Goal: Transaction & Acquisition: Purchase product/service

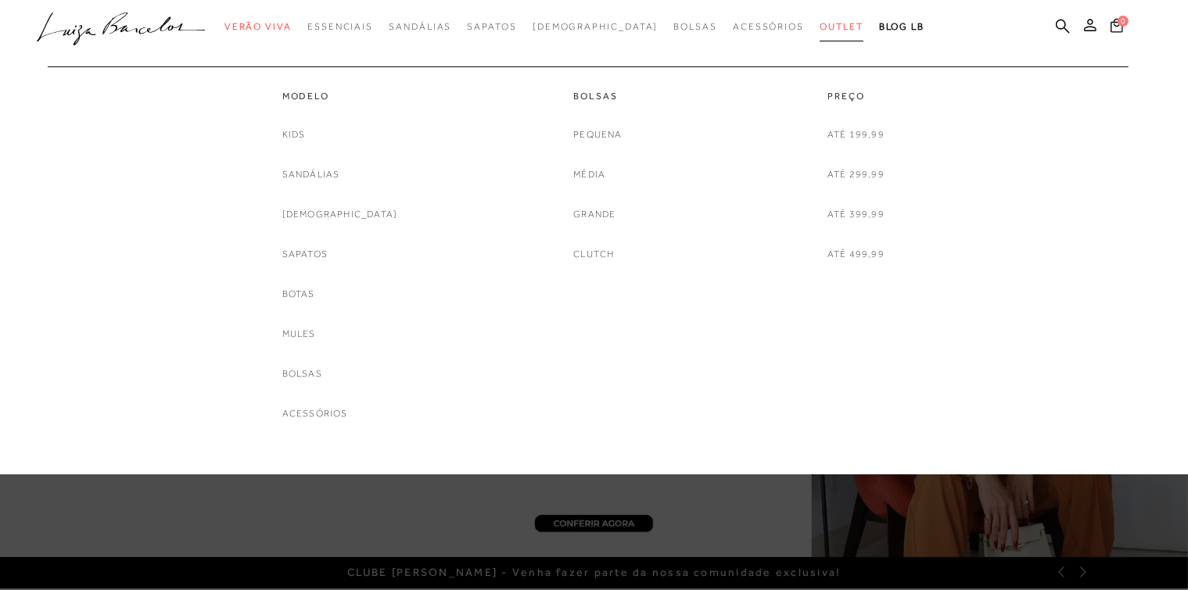
type input "[EMAIL_ADDRESS][DOMAIN_NAME]"
click at [819, 27] on span "Outlet" at bounding box center [841, 26] width 44 height 11
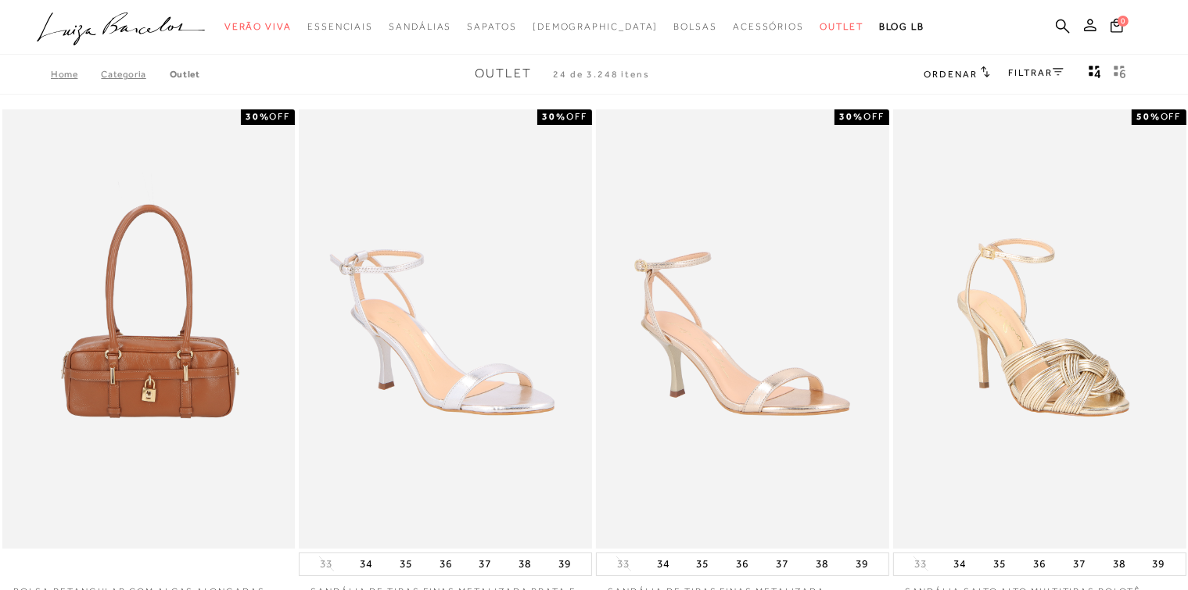
click at [1061, 77] on link "FILTRAR" at bounding box center [1036, 72] width 55 height 11
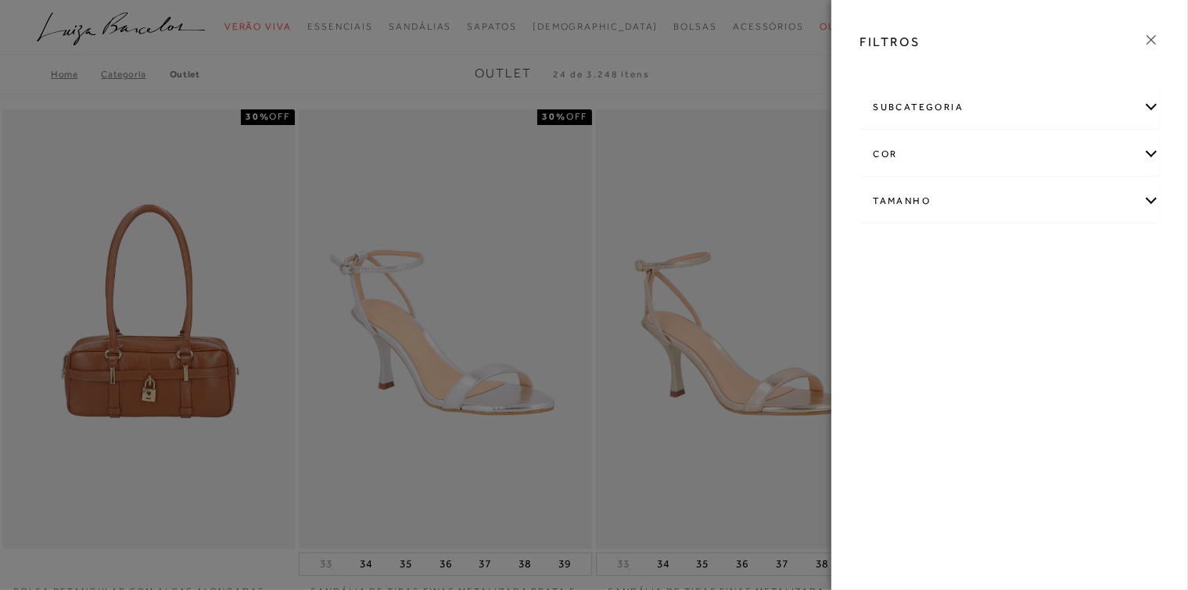
click at [1148, 206] on div "Tamanho" at bounding box center [1009, 201] width 299 height 41
click at [1152, 107] on div "subcategoria" at bounding box center [1009, 107] width 299 height 41
click at [896, 363] on link "Ver mais..." at bounding box center [901, 362] width 42 height 12
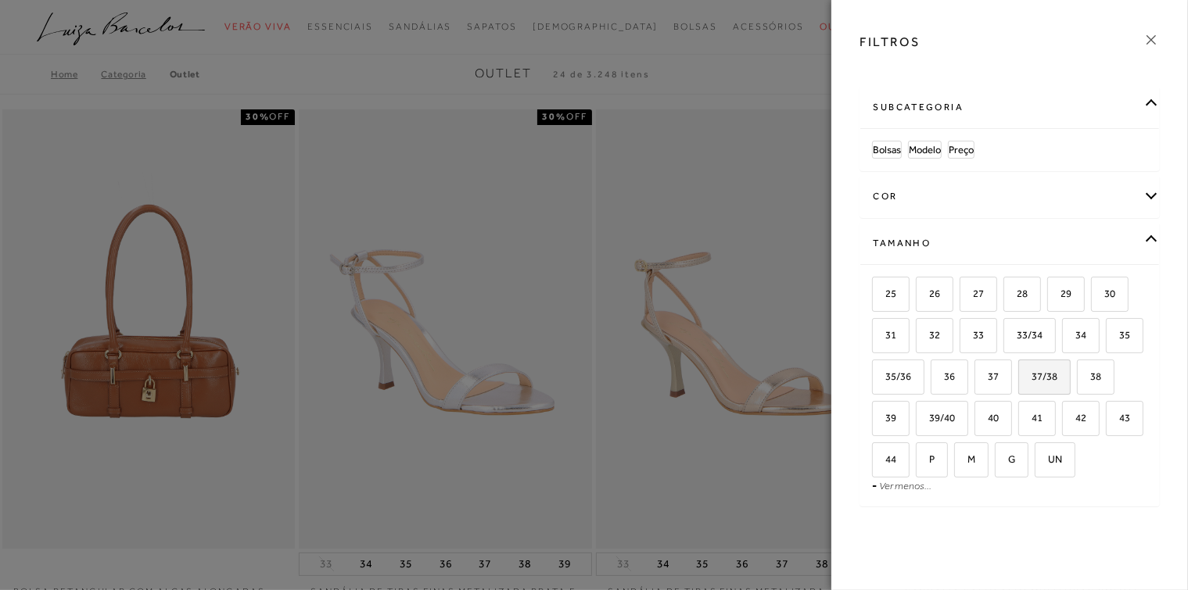
click at [1070, 389] on label "37/38" at bounding box center [1044, 377] width 51 height 34
click at [1031, 387] on input "37/38" at bounding box center [1024, 379] width 16 height 16
checkbox input "true"
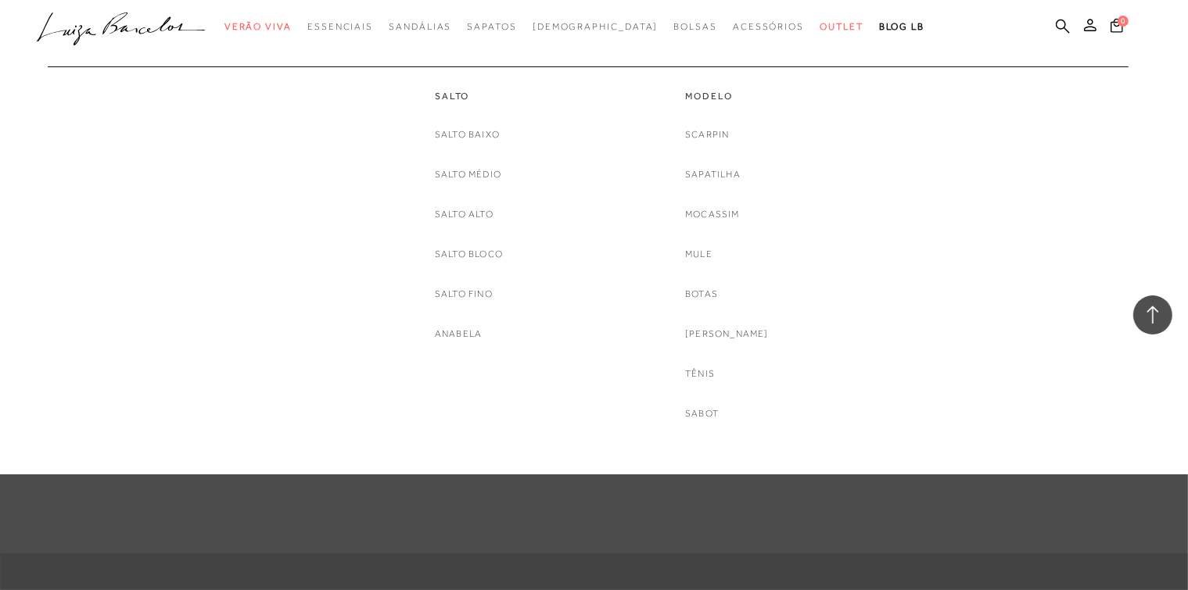
scroll to position [1251, 0]
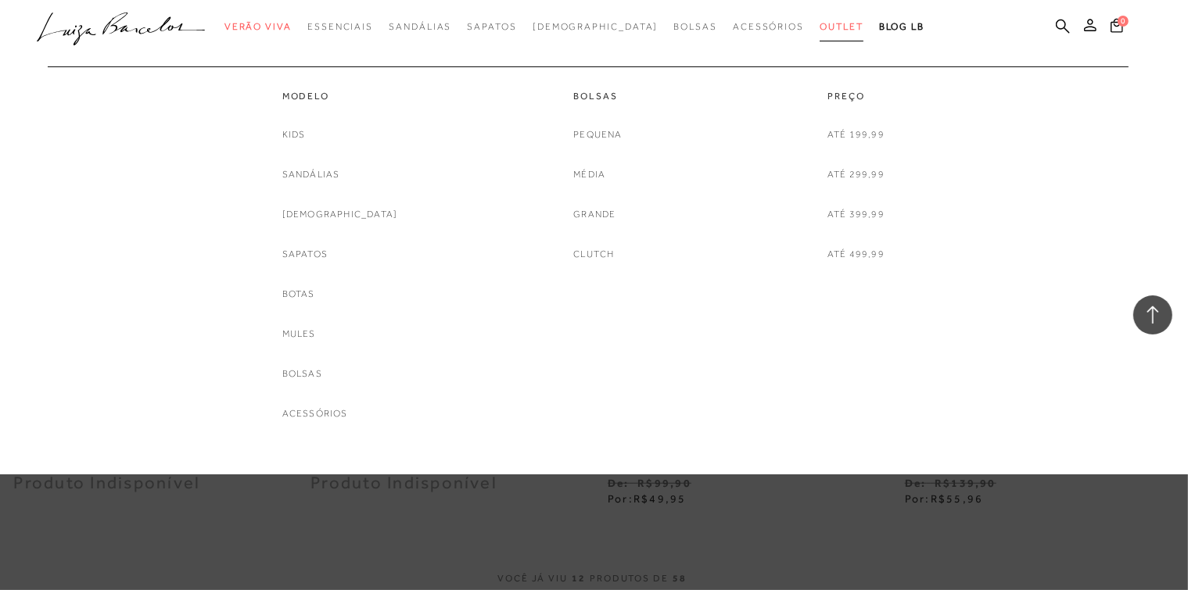
click at [819, 32] on link "Outlet" at bounding box center [841, 27] width 44 height 29
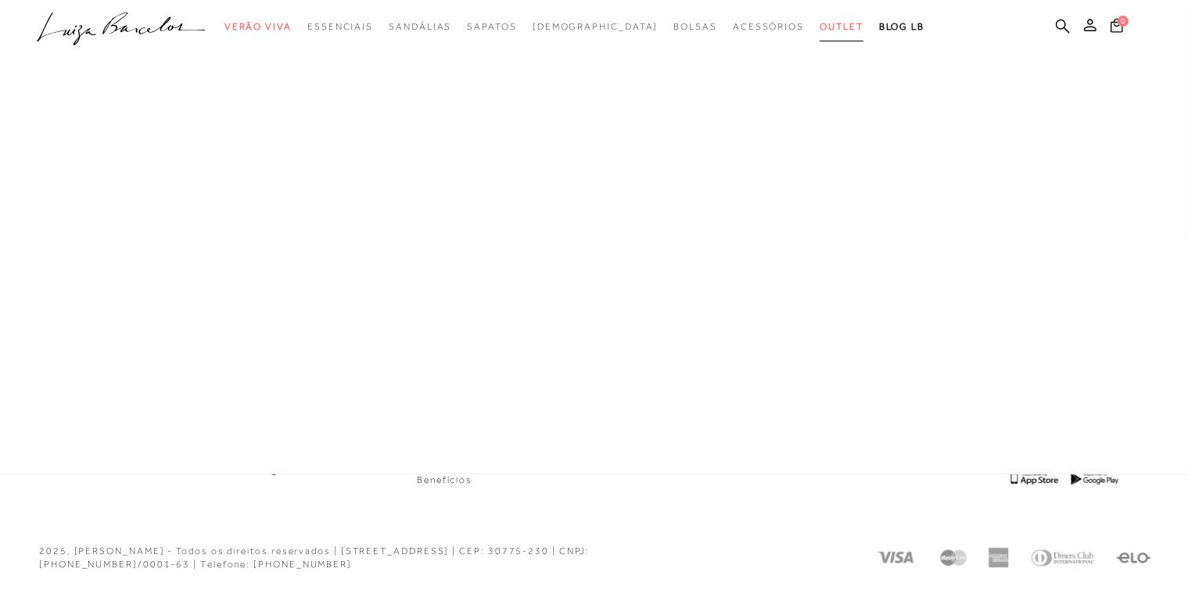
scroll to position [822, 0]
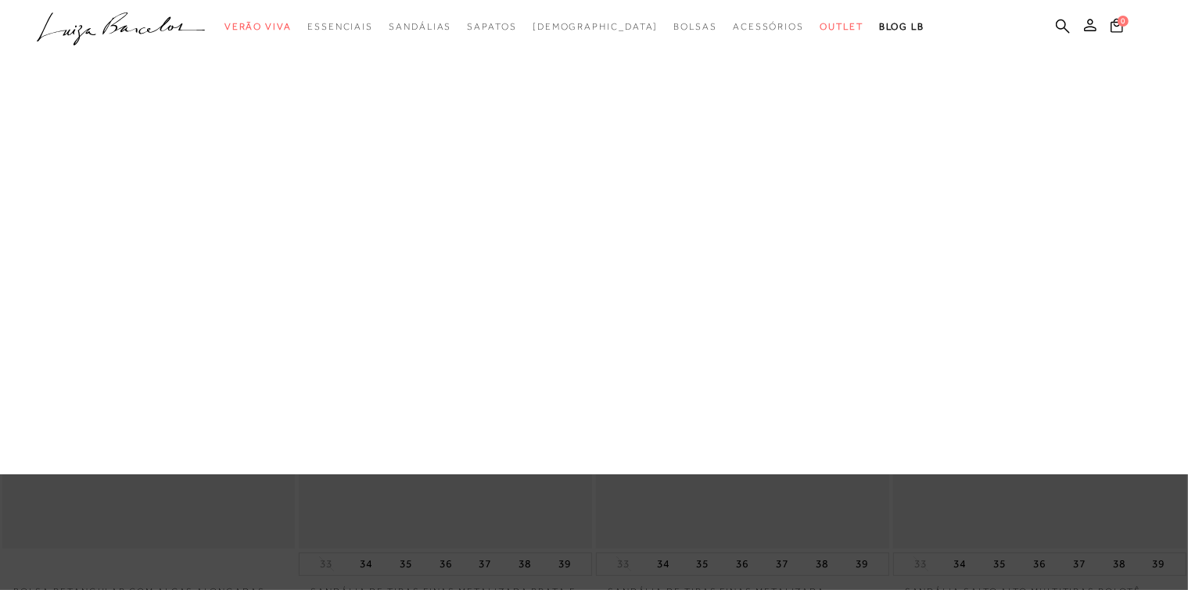
type input "[EMAIL_ADDRESS][DOMAIN_NAME]"
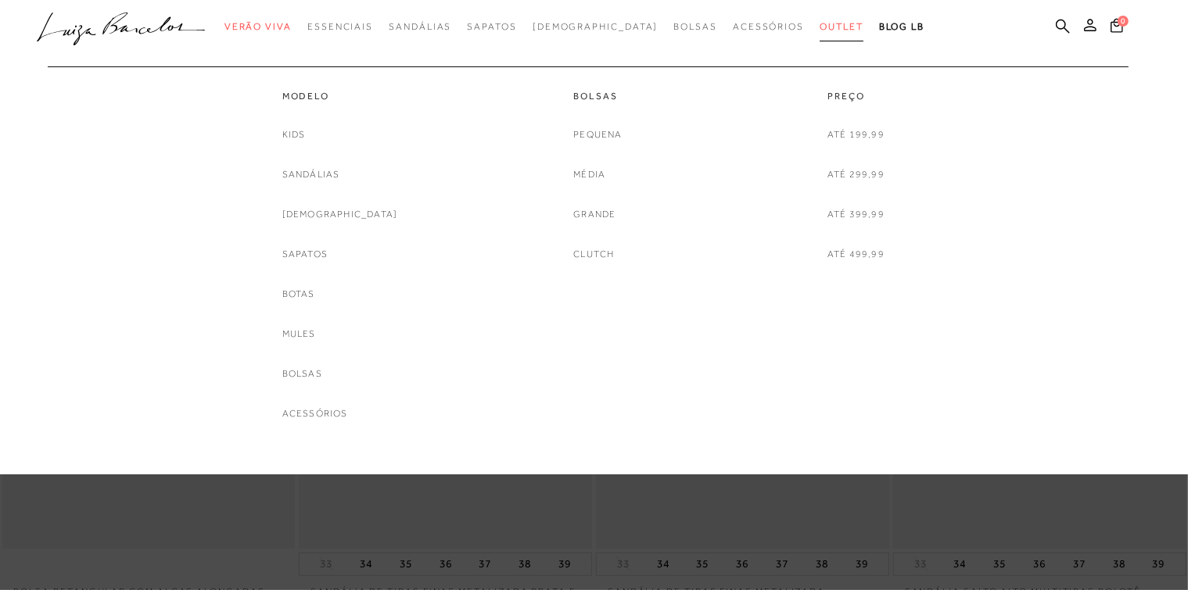
drag, startPoint x: 0, startPoint y: 0, endPoint x: 807, endPoint y: 30, distance: 807.4
click at [819, 30] on span "Outlet" at bounding box center [841, 26] width 44 height 11
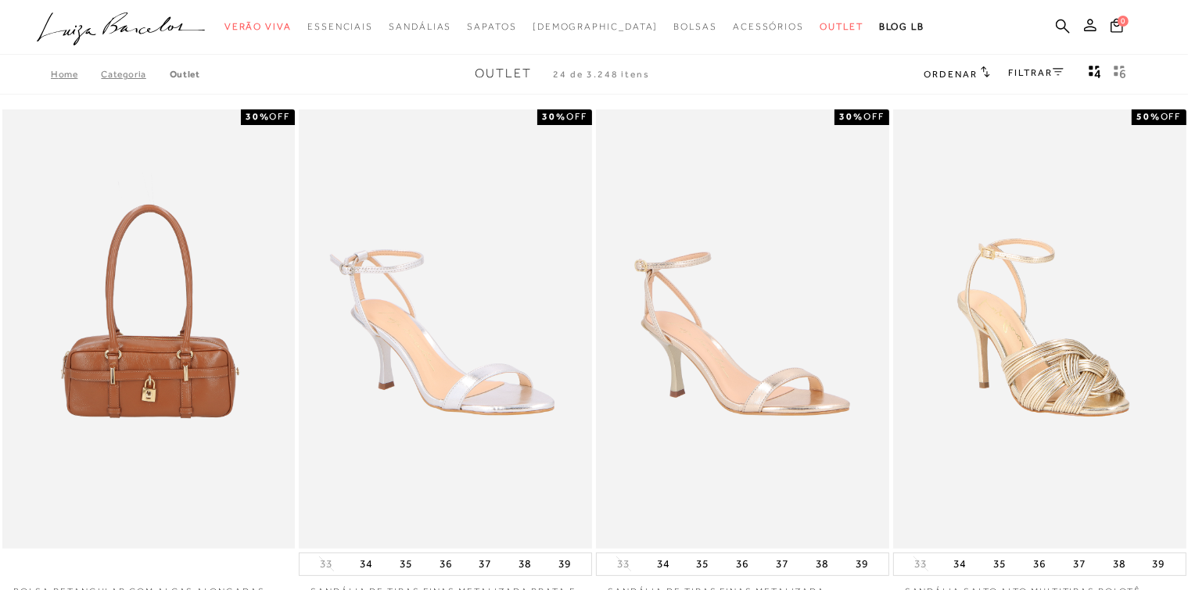
click at [1048, 73] on link "FILTRAR" at bounding box center [1036, 72] width 55 height 11
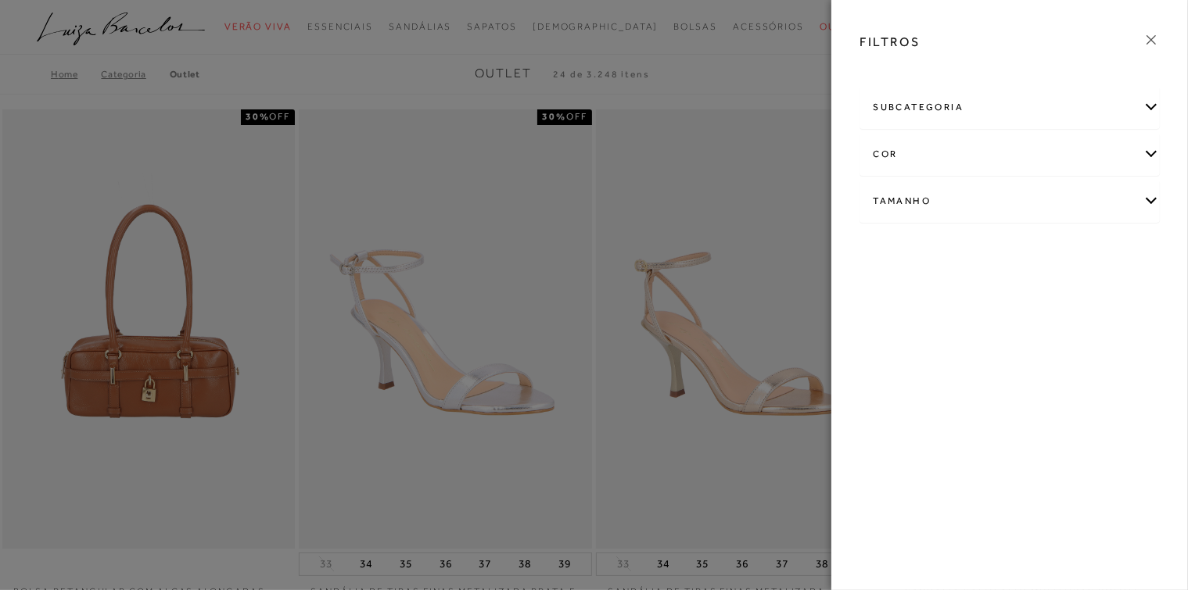
click at [1145, 208] on div "Tamanho" at bounding box center [1009, 201] width 299 height 41
click at [906, 323] on link "Ver mais..." at bounding box center [901, 320] width 42 height 12
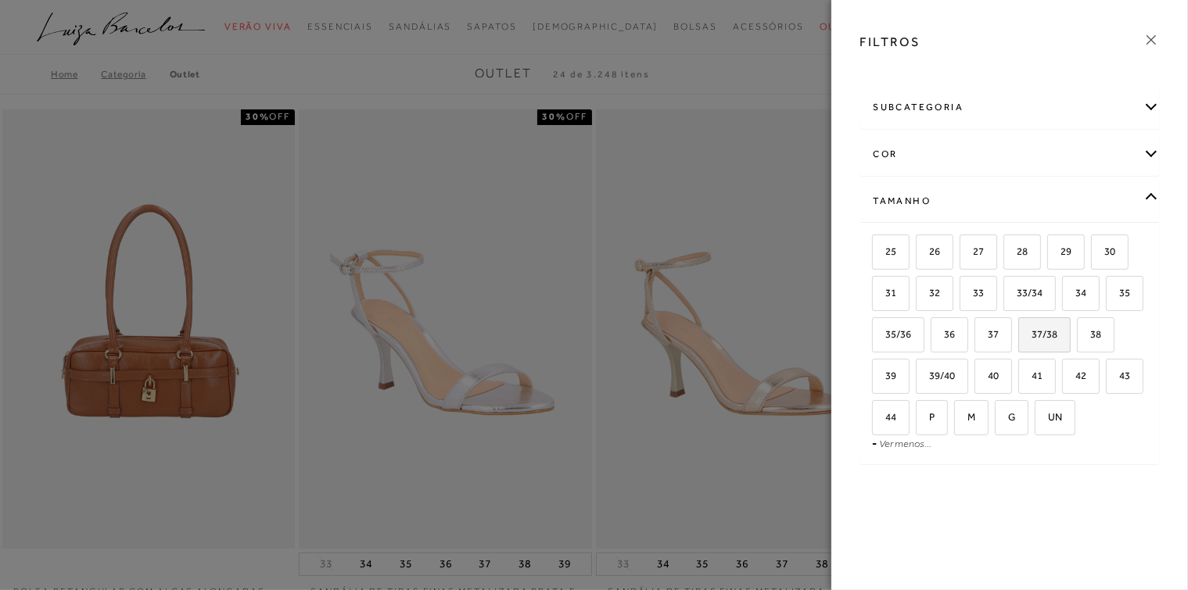
click at [1045, 336] on span "37/38" at bounding box center [1039, 334] width 38 height 12
click at [1031, 336] on input "37/38" at bounding box center [1024, 337] width 16 height 16
checkbox input "true"
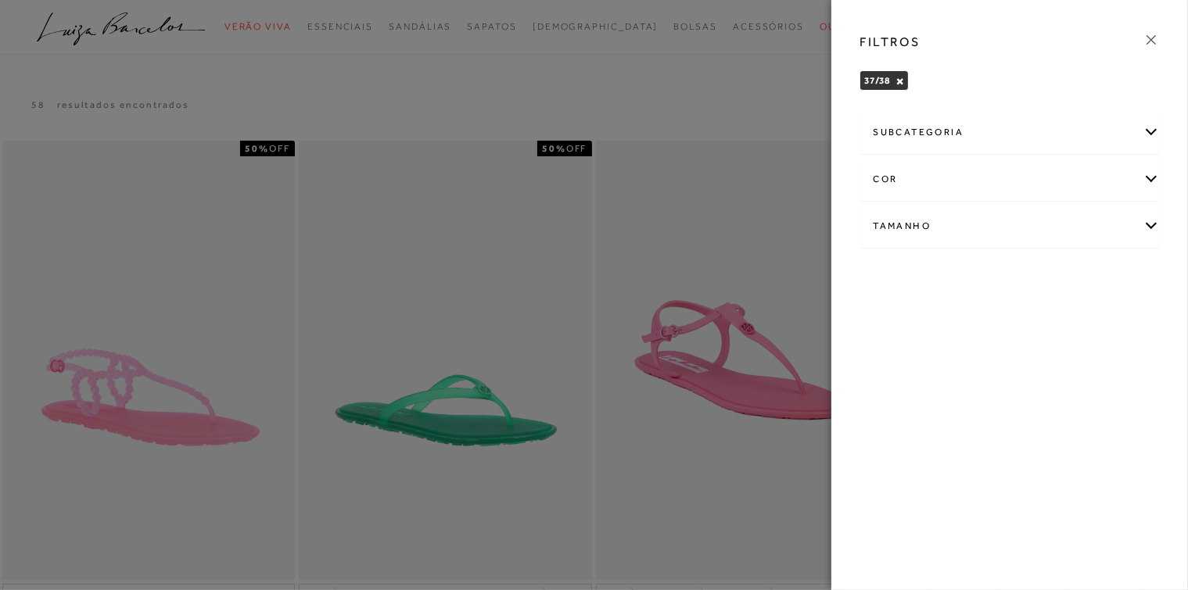
click at [520, 79] on div at bounding box center [594, 295] width 1188 height 590
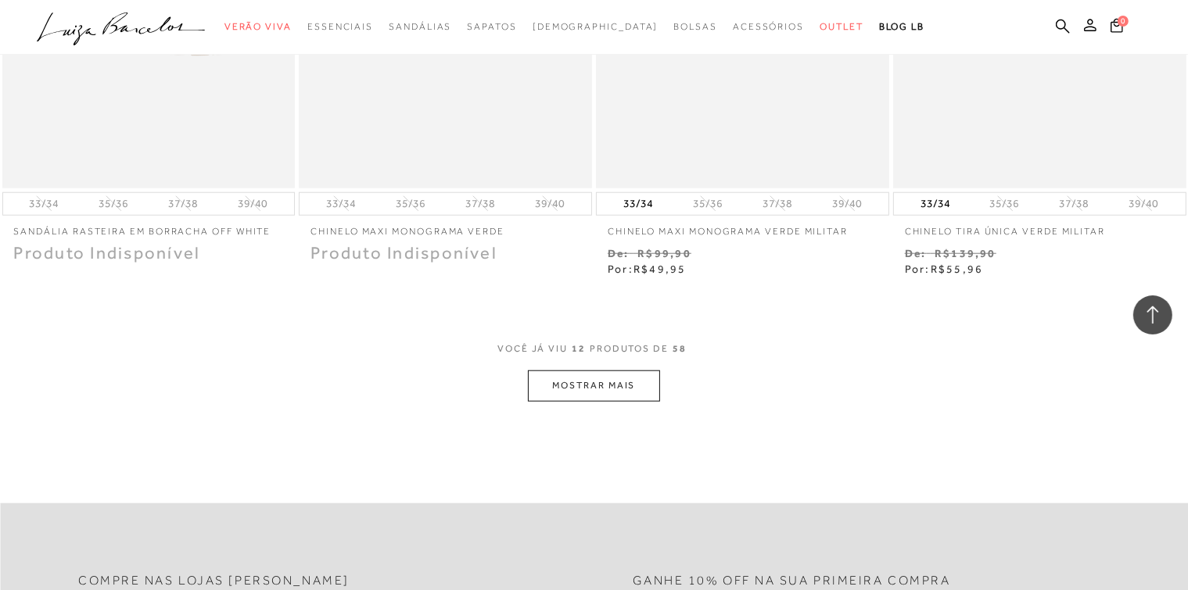
scroll to position [1486, 0]
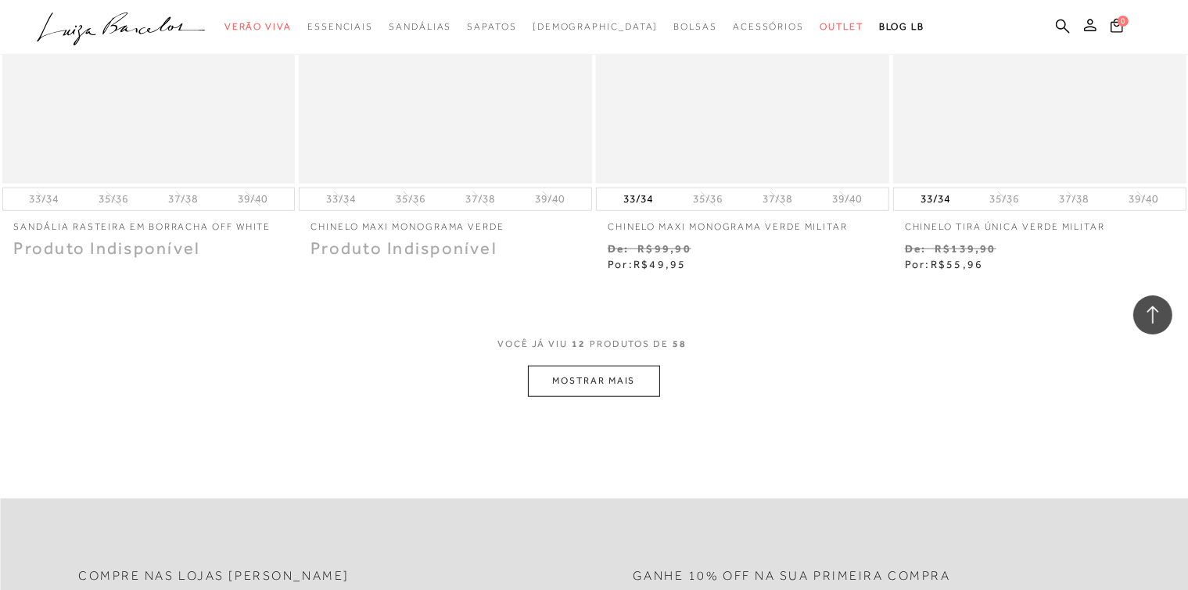
click at [590, 383] on button "MOSTRAR MAIS" at bounding box center [593, 381] width 131 height 30
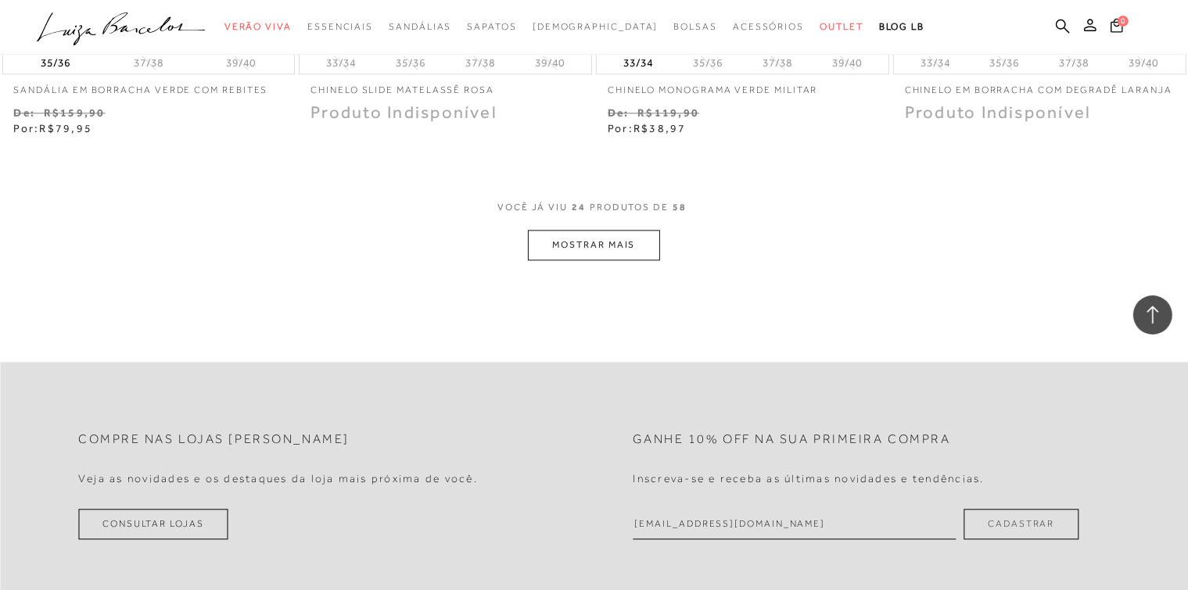
scroll to position [3362, 0]
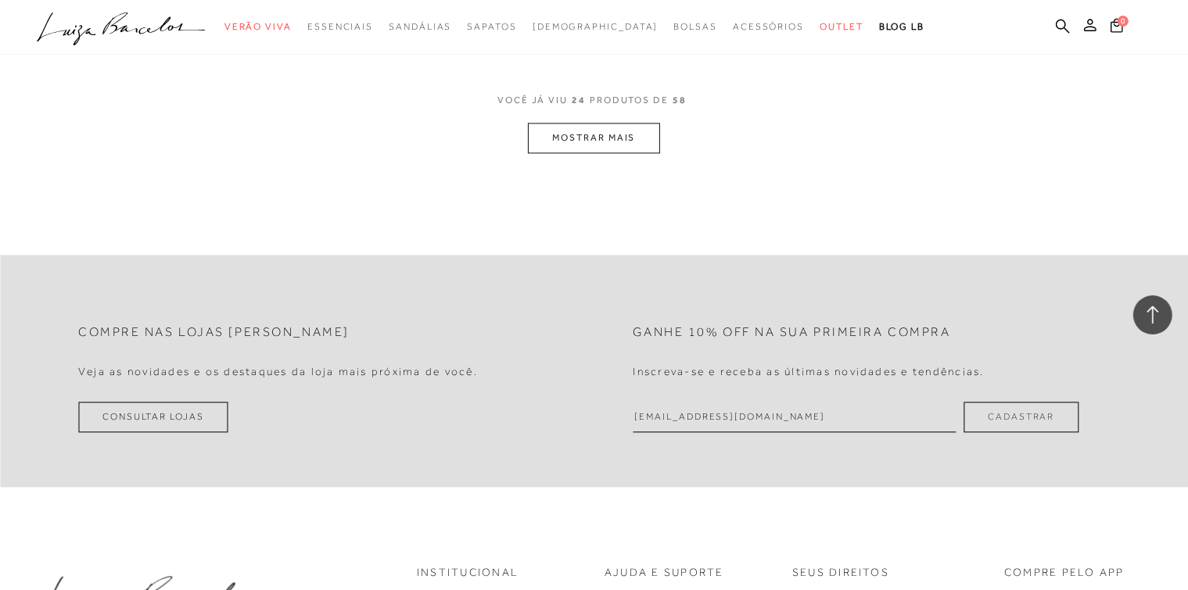
click at [591, 141] on button "MOSTRAR MAIS" at bounding box center [593, 138] width 131 height 30
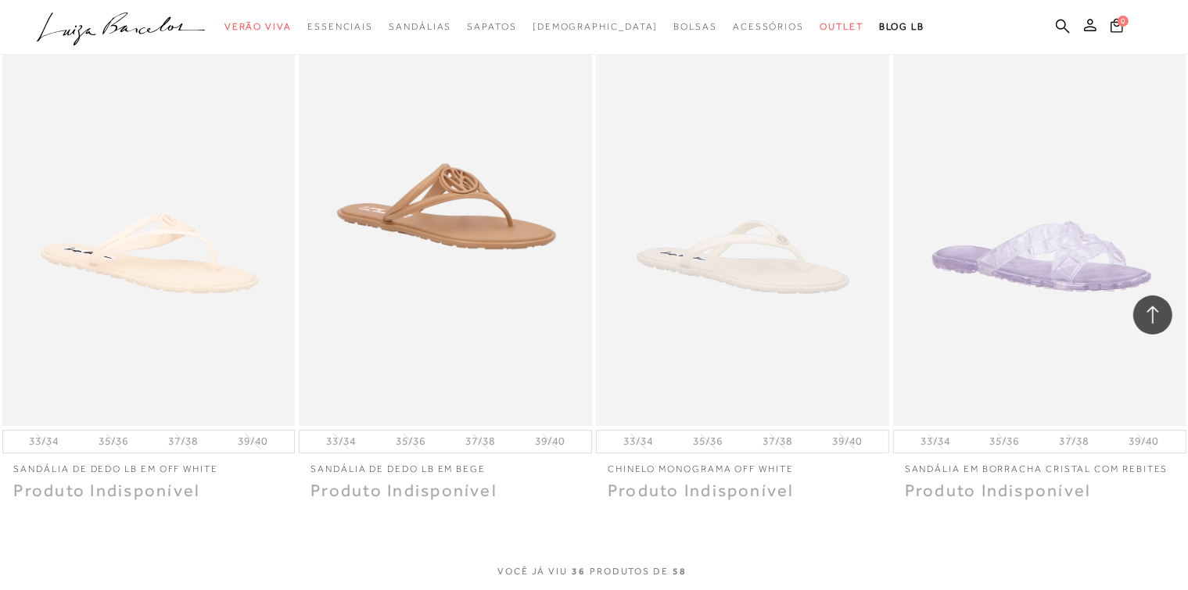
scroll to position [4847, 0]
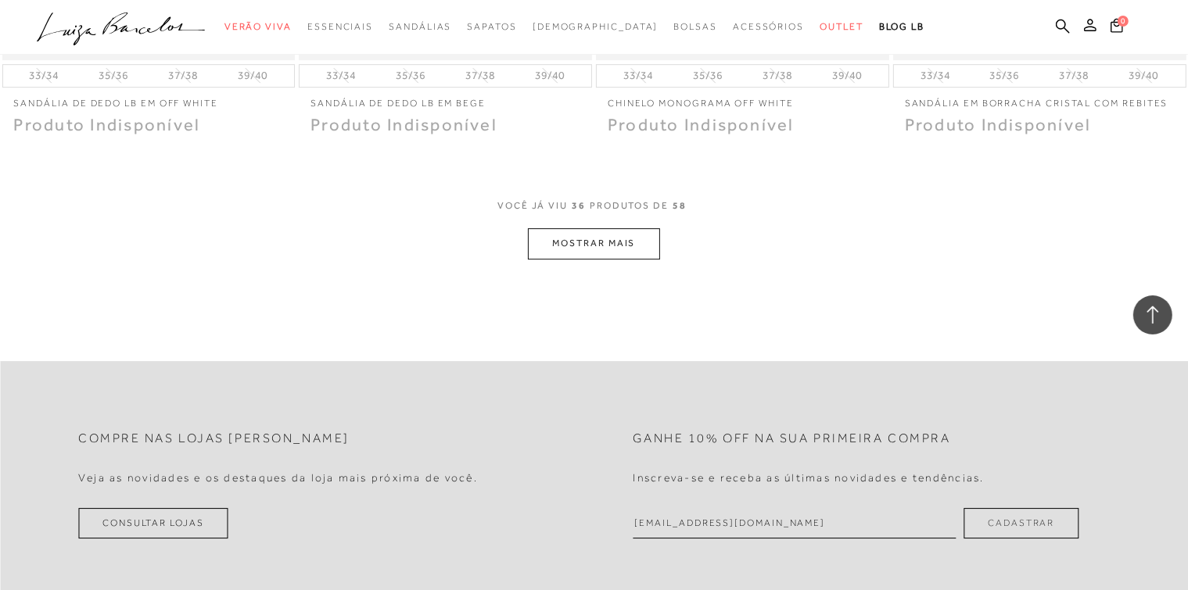
click at [607, 238] on button "MOSTRAR MAIS" at bounding box center [593, 243] width 131 height 30
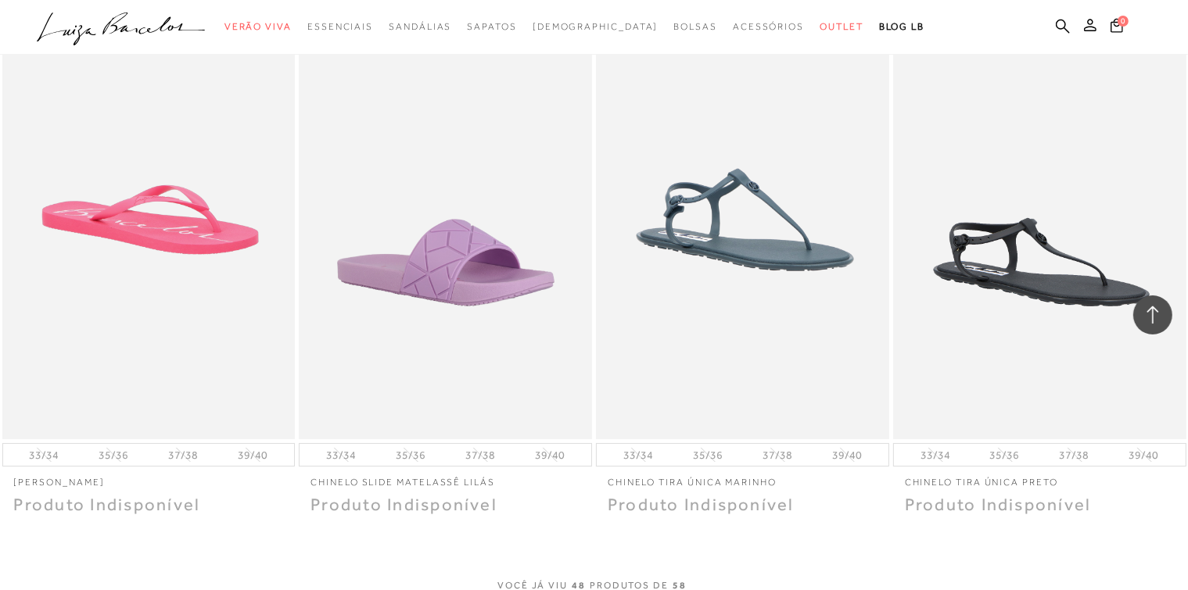
scroll to position [5942, 0]
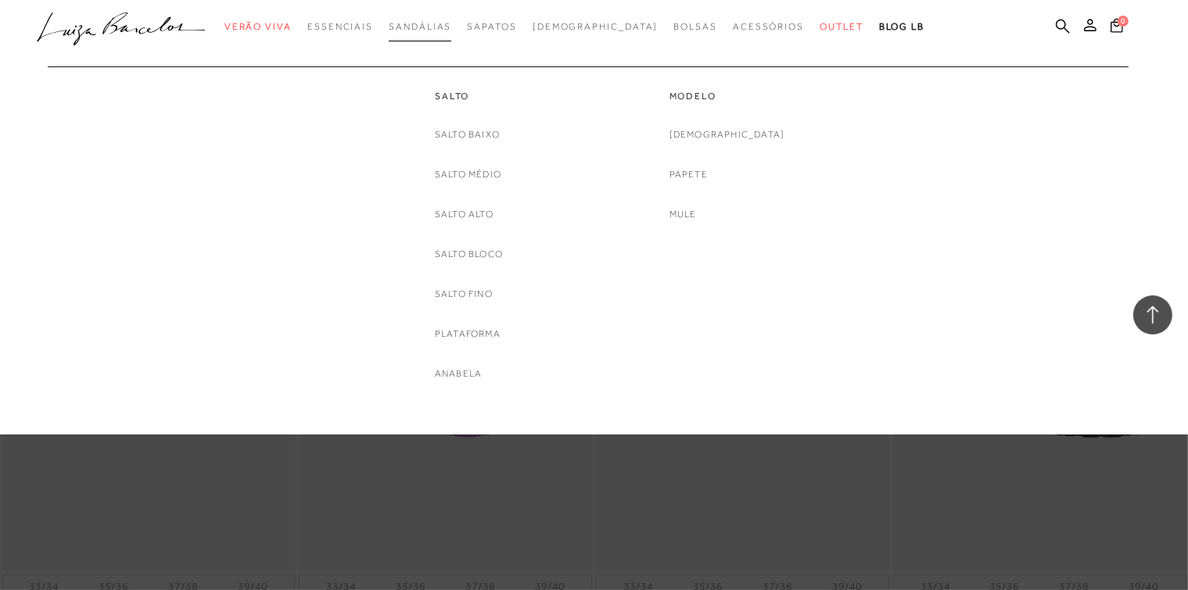
click at [451, 29] on span "Sandálias" at bounding box center [420, 26] width 63 height 11
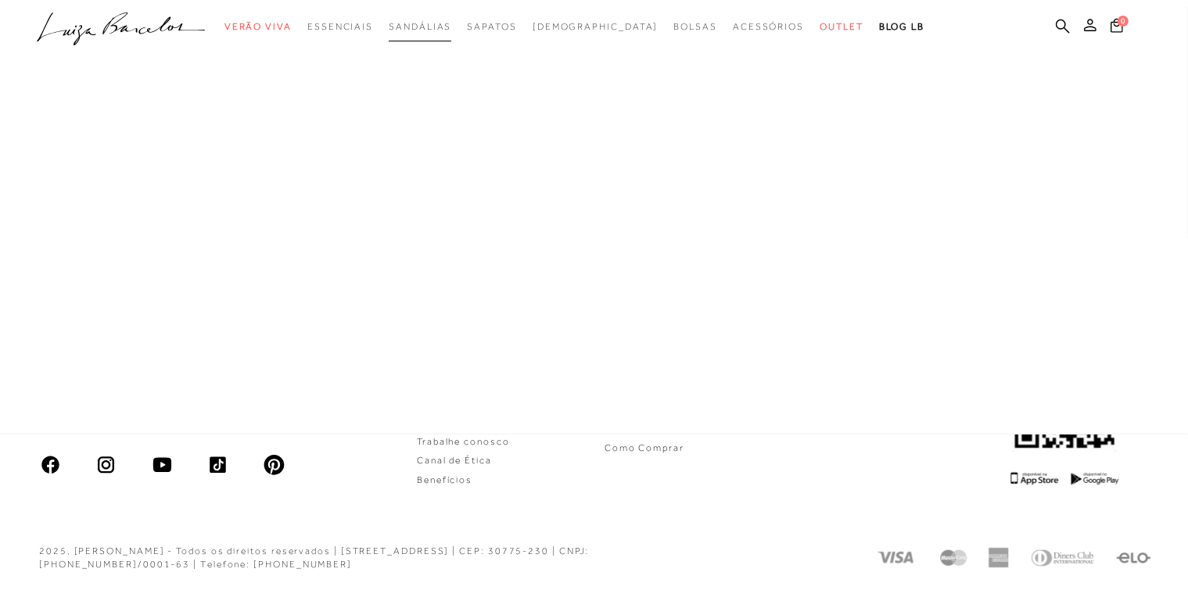
scroll to position [822, 0]
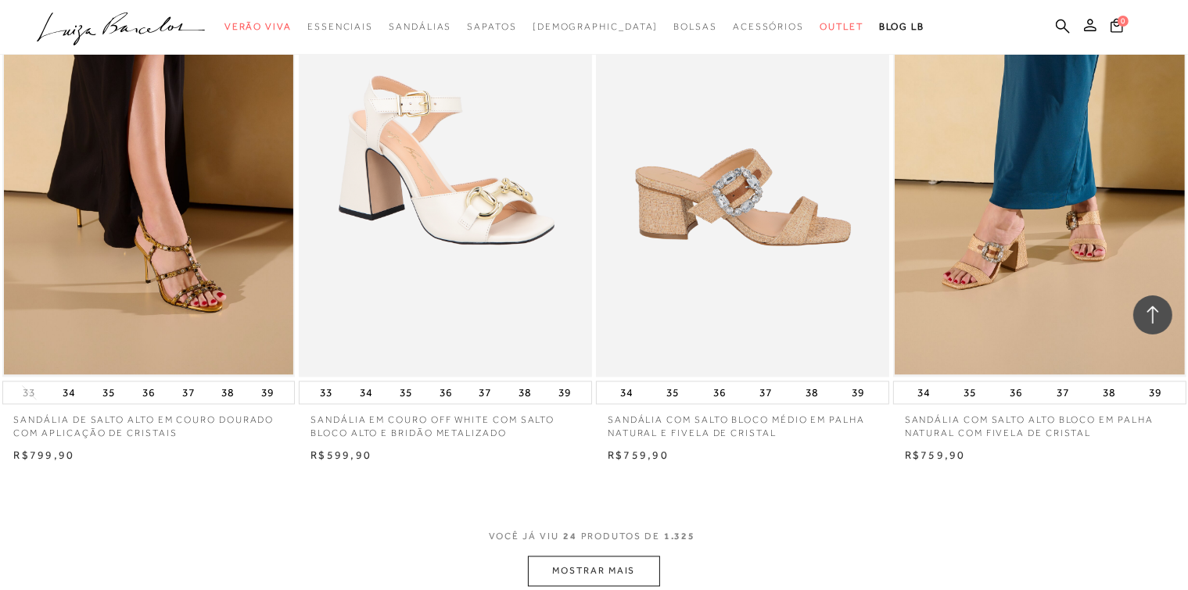
scroll to position [2893, 0]
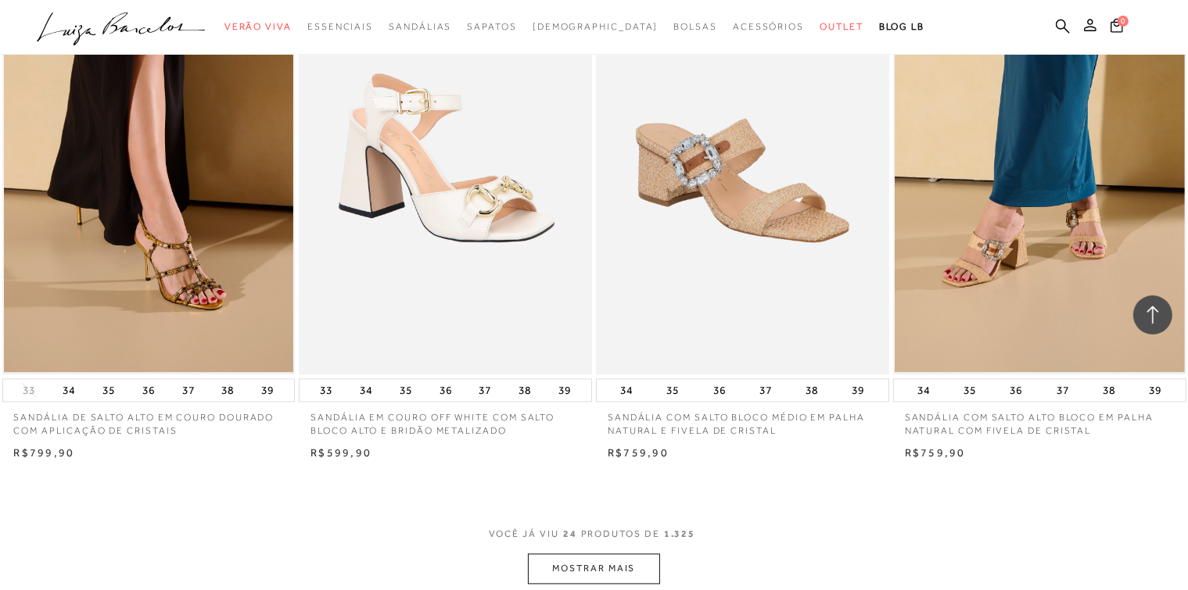
type input "angelarvidal@hotmail.com"
click at [591, 567] on button "MOSTRAR MAIS" at bounding box center [593, 569] width 131 height 30
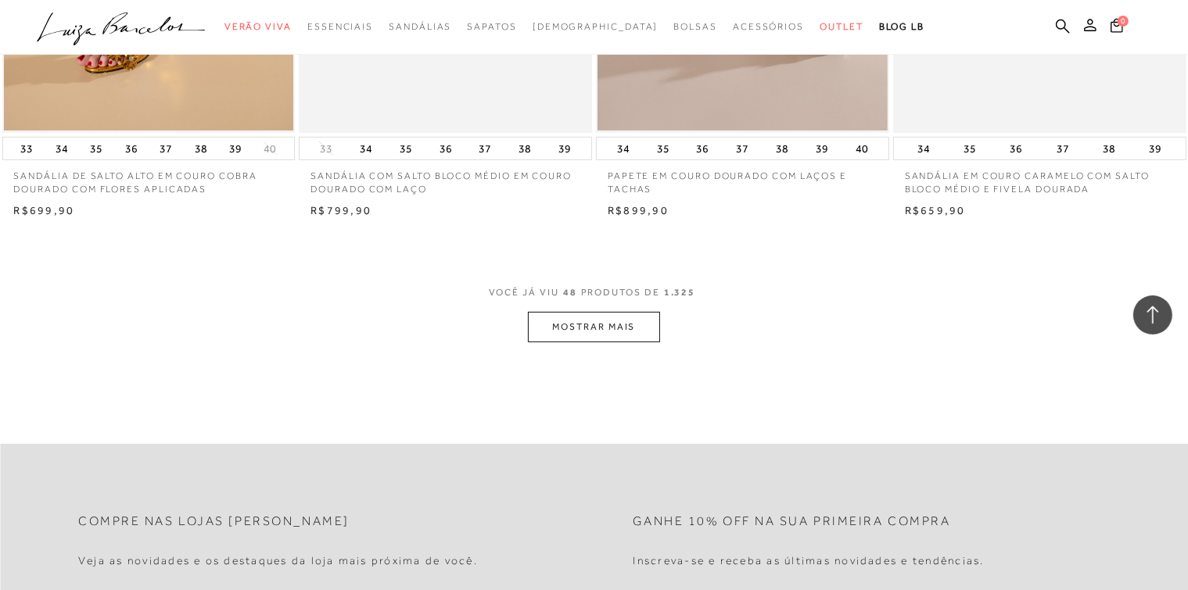
scroll to position [6489, 0]
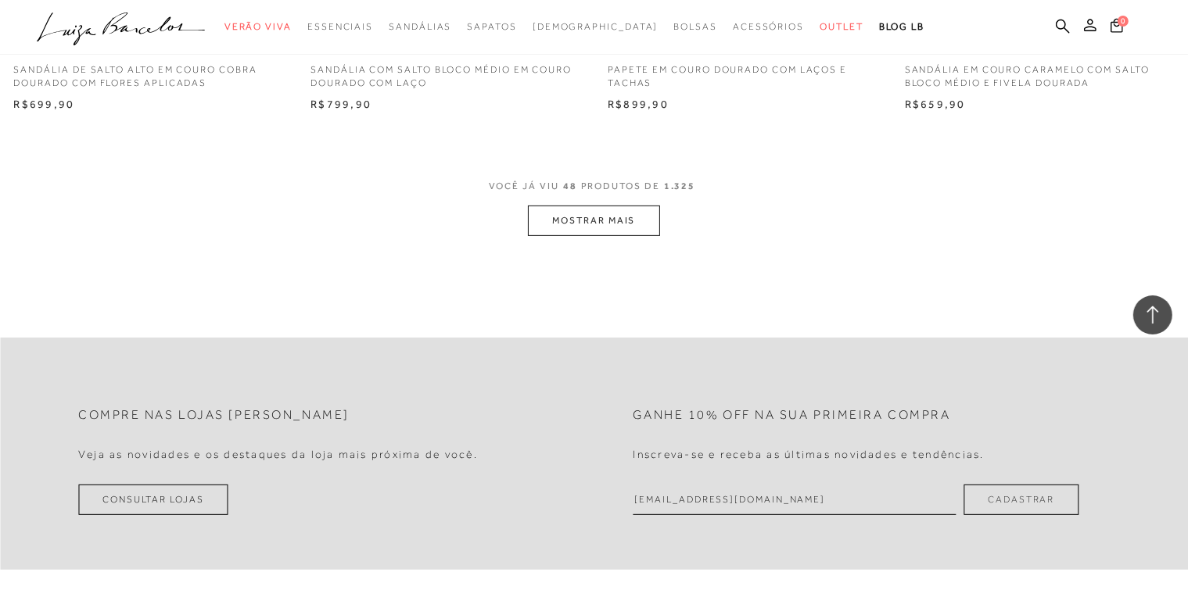
click at [623, 224] on button "MOSTRAR MAIS" at bounding box center [593, 221] width 131 height 30
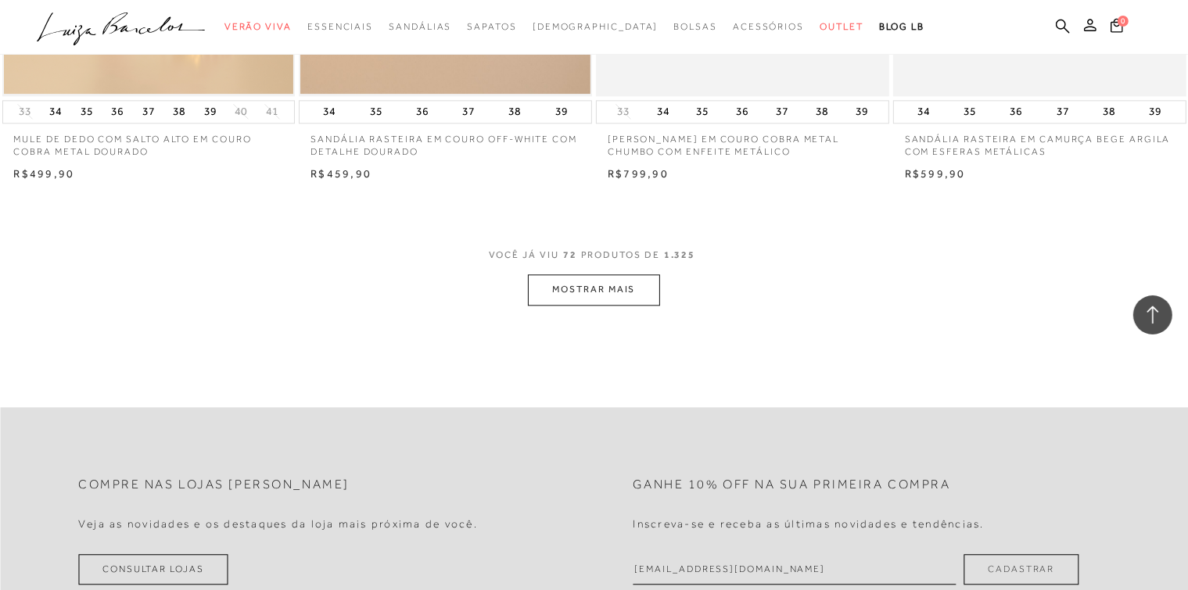
scroll to position [9695, 0]
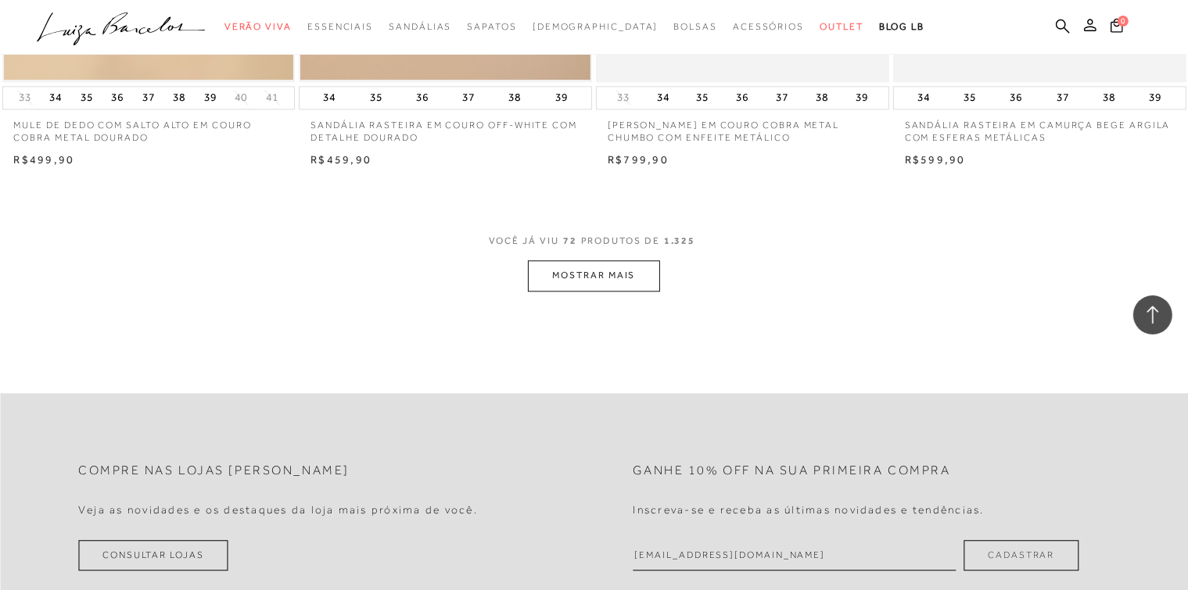
click at [622, 274] on button "MOSTRAR MAIS" at bounding box center [593, 275] width 131 height 30
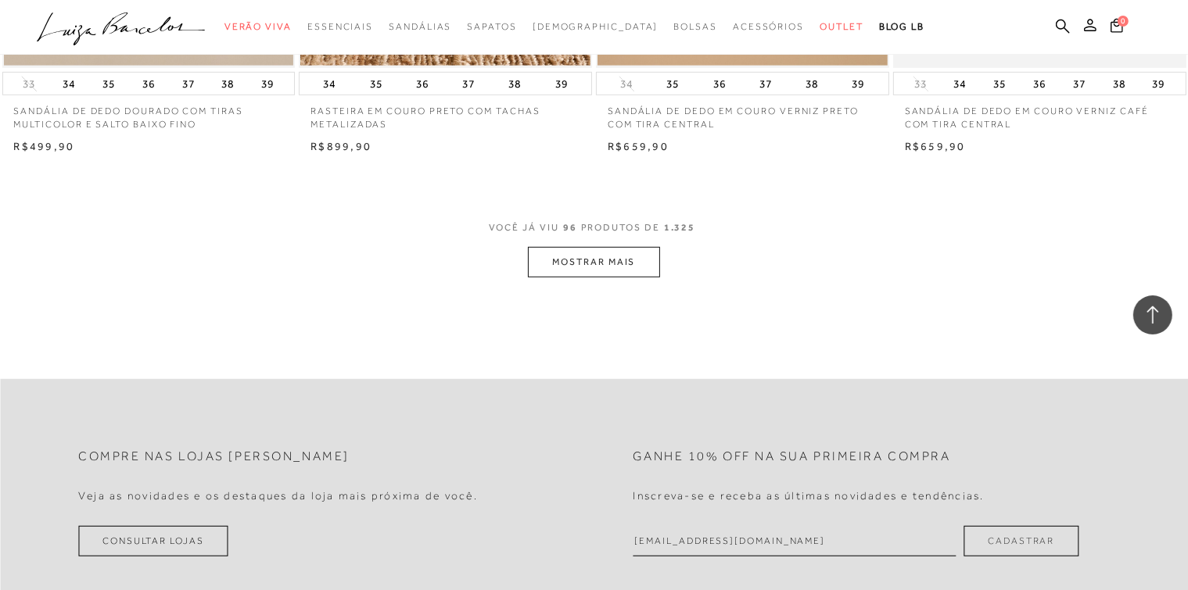
scroll to position [12979, 0]
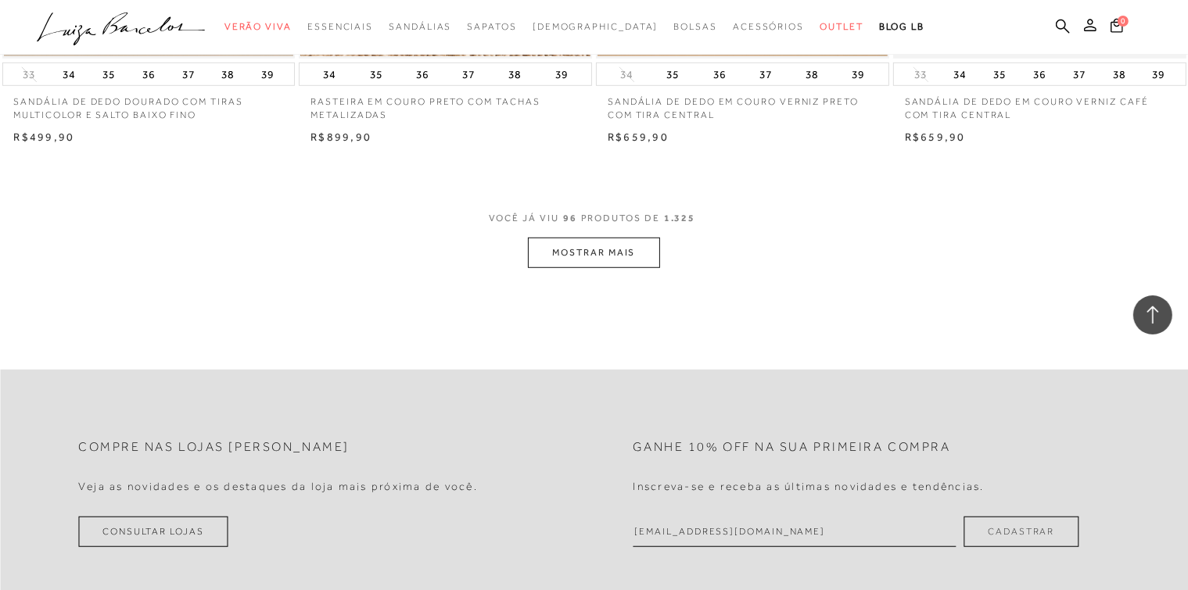
click at [609, 248] on button "MOSTRAR MAIS" at bounding box center [593, 253] width 131 height 30
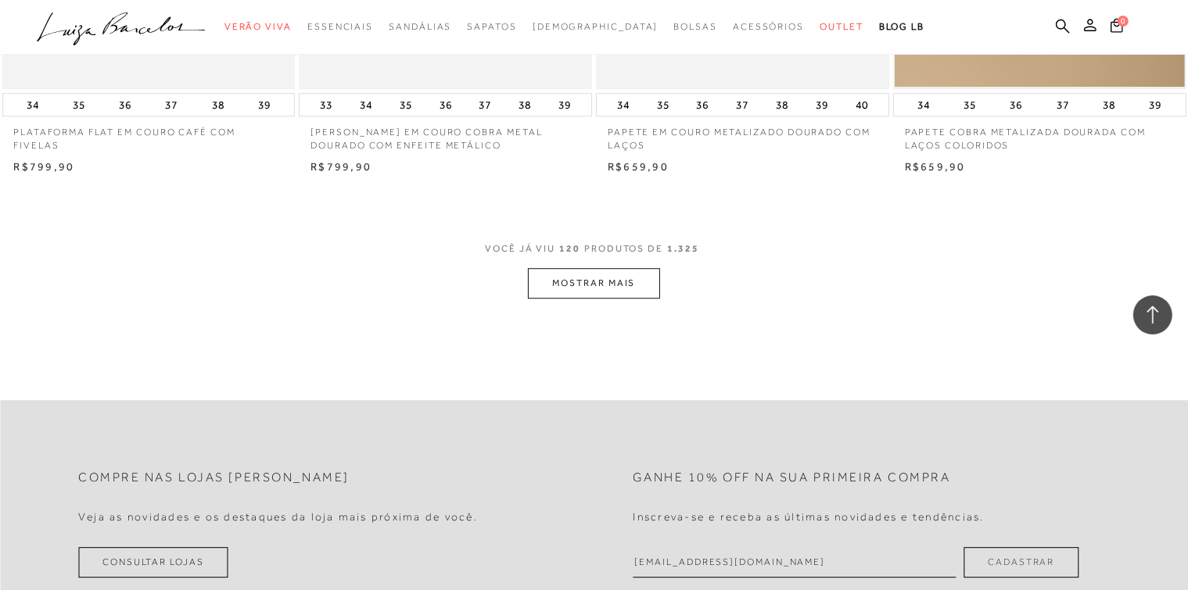
scroll to position [16262, 0]
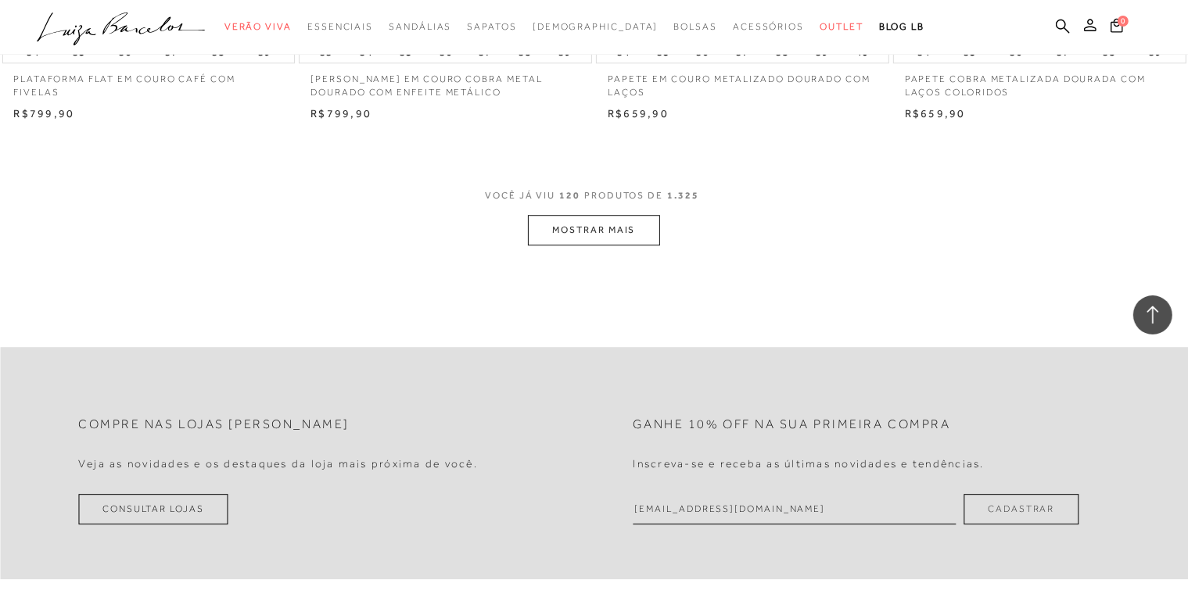
click at [554, 233] on button "MOSTRAR MAIS" at bounding box center [593, 230] width 131 height 30
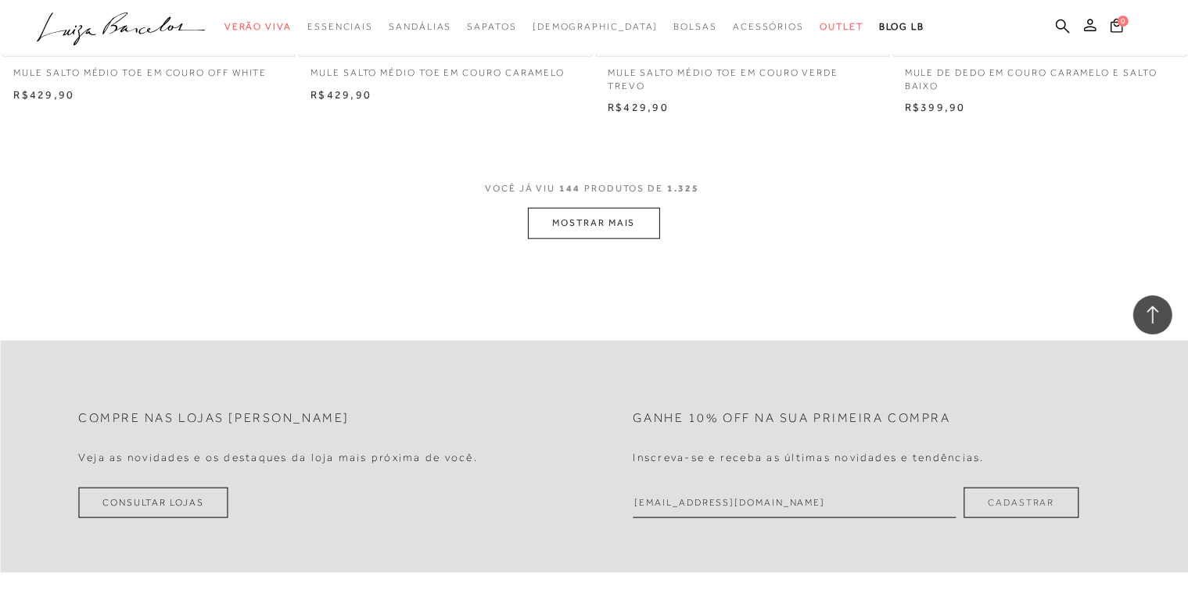
scroll to position [19624, 0]
